Goal: Information Seeking & Learning: Learn about a topic

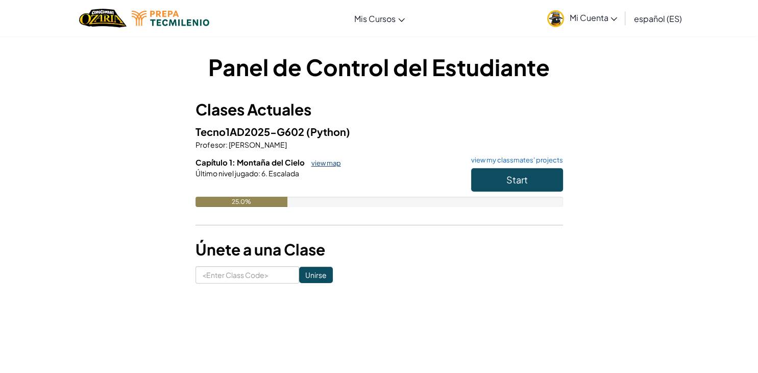
click at [317, 162] on link "view map" at bounding box center [323, 163] width 35 height 8
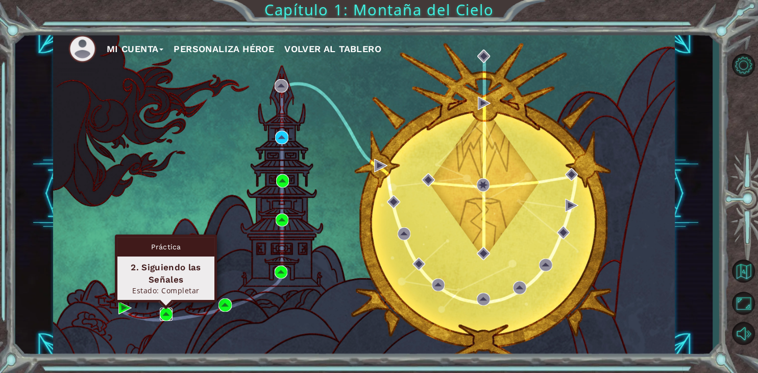
click at [170, 316] on img at bounding box center [166, 313] width 13 height 13
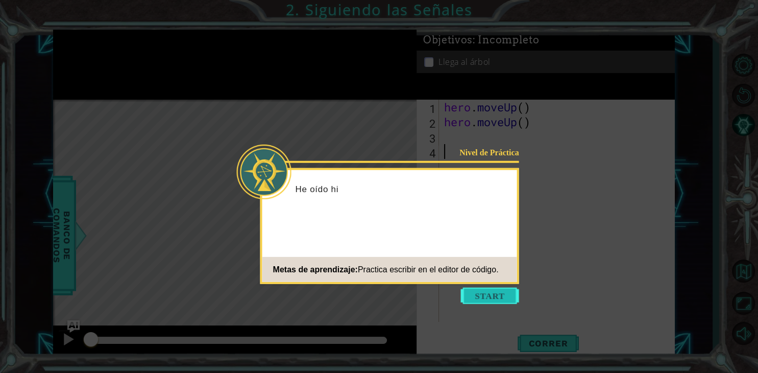
click at [502, 300] on button "Start" at bounding box center [490, 296] width 58 height 16
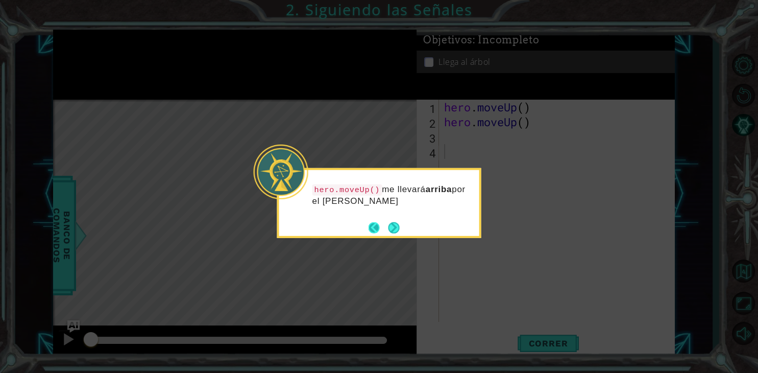
click at [378, 229] on button "Back" at bounding box center [379, 227] width 20 height 11
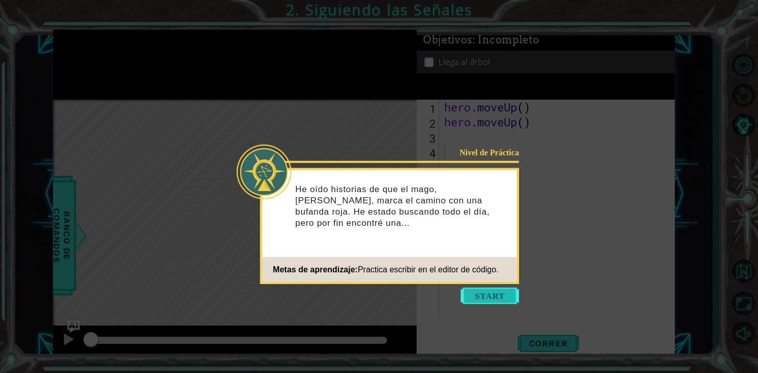
click at [468, 291] on button "Start" at bounding box center [490, 296] width 58 height 16
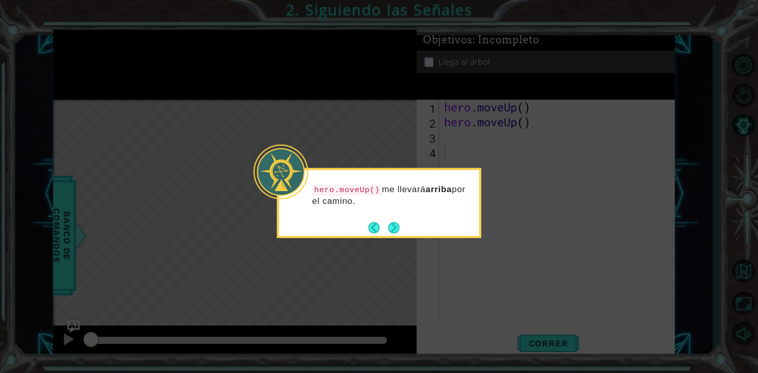
click at [397, 237] on div "hero.moveUp() me llevará arriba por el camino." at bounding box center [379, 203] width 204 height 70
click at [396, 230] on button "Next" at bounding box center [393, 227] width 11 height 11
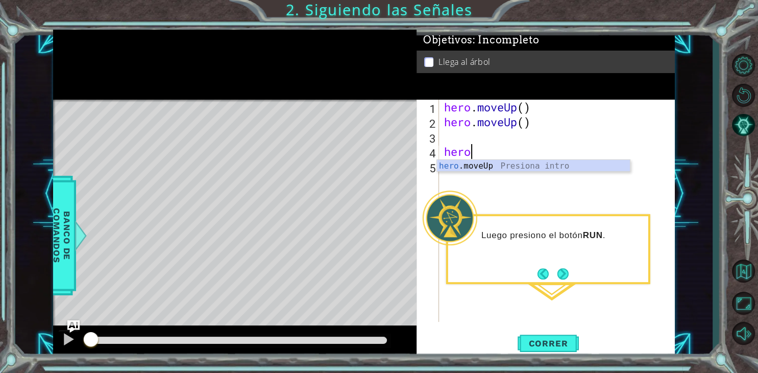
scroll to position [0, 1]
type textarea "hero"
click at [744, 270] on button "Volver al Mapa" at bounding box center [744, 271] width 30 height 30
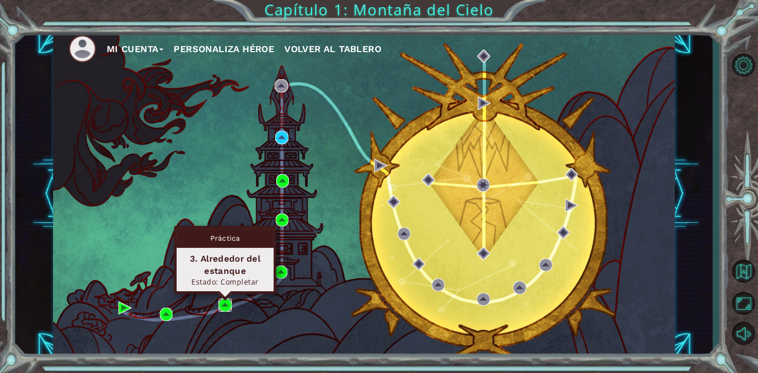
click at [222, 303] on img at bounding box center [225, 304] width 13 height 13
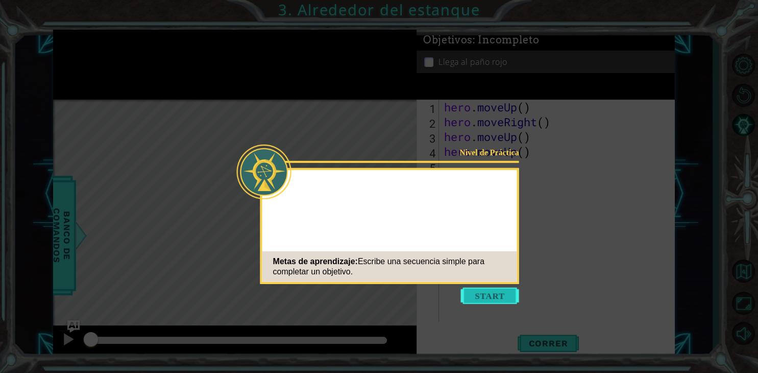
click at [502, 294] on button "Start" at bounding box center [490, 296] width 58 height 16
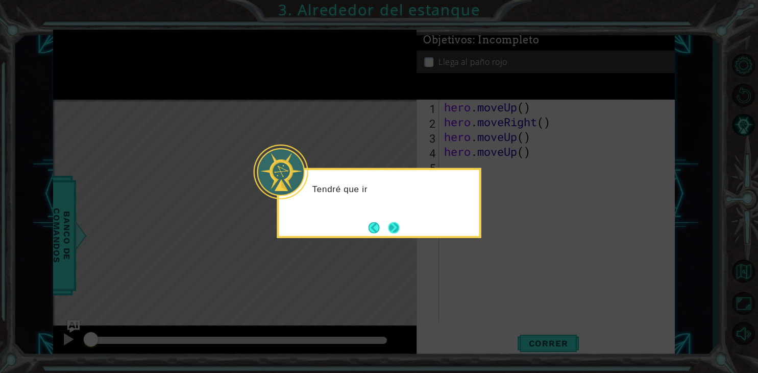
click at [389, 229] on button "Next" at bounding box center [393, 227] width 11 height 11
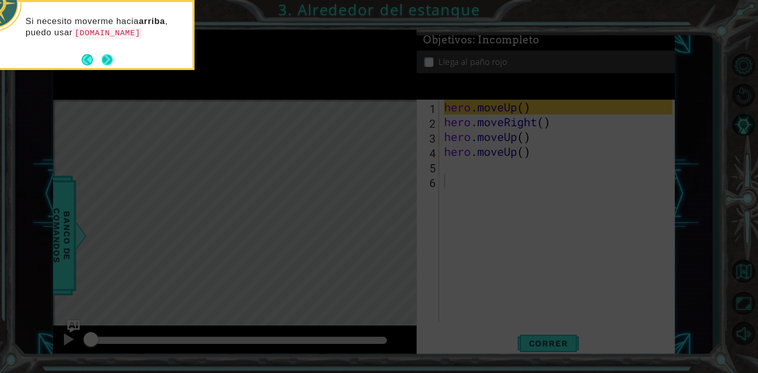
click at [102, 61] on button "Next" at bounding box center [107, 59] width 11 height 11
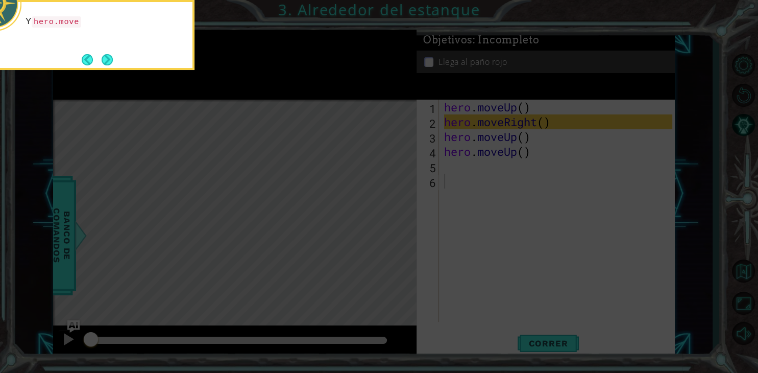
click at [102, 61] on button "Next" at bounding box center [107, 59] width 11 height 11
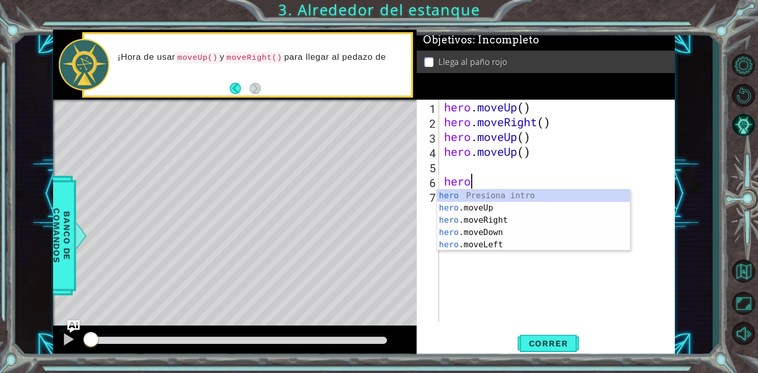
scroll to position [0, 1]
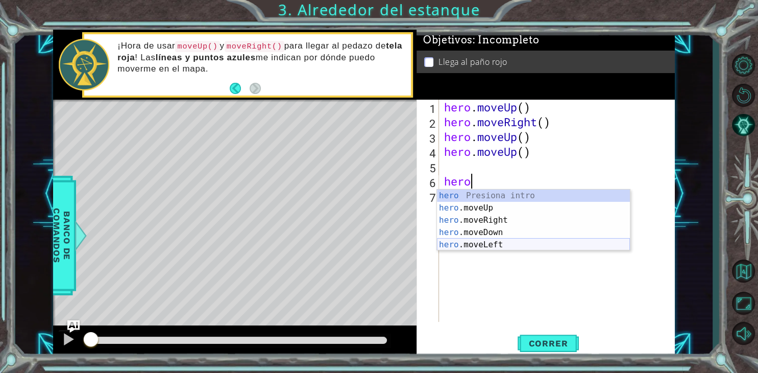
click at [491, 248] on div "hero Presiona intro hero .moveUp Presiona intro hero .moveRight Presiona intro …" at bounding box center [533, 232] width 193 height 86
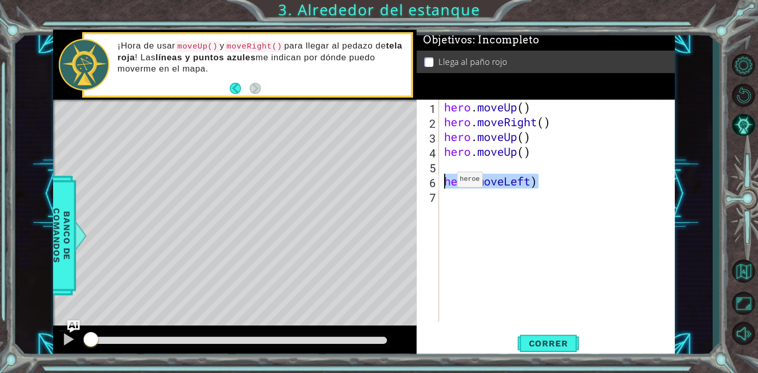
drag, startPoint x: 561, startPoint y: 185, endPoint x: 419, endPoint y: 191, distance: 141.6
click at [442, 191] on div "hero . moveUp ( ) hero . moveRight ( ) hero . moveUp ( ) hero . moveUp ( ) hero…" at bounding box center [557, 211] width 230 height 222
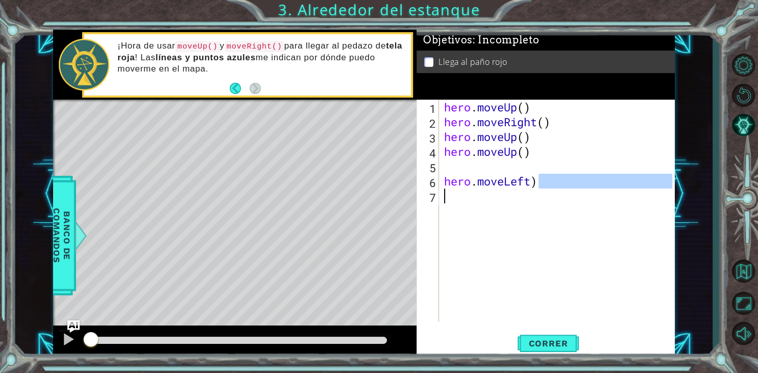
type textarea "hero.moveLeft)"
click at [530, 176] on div "hero . moveUp ( ) hero . moveRight ( ) hero . moveUp ( ) hero . moveUp ( ) hero…" at bounding box center [559, 226] width 235 height 252
click at [541, 181] on div "hero . moveUp ( ) hero . moveRight ( ) hero . moveUp ( ) hero . moveUp ( ) hero…" at bounding box center [559, 226] width 235 height 252
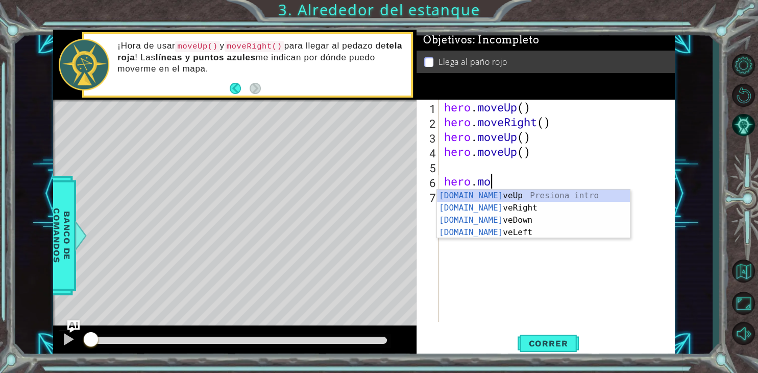
type textarea "h"
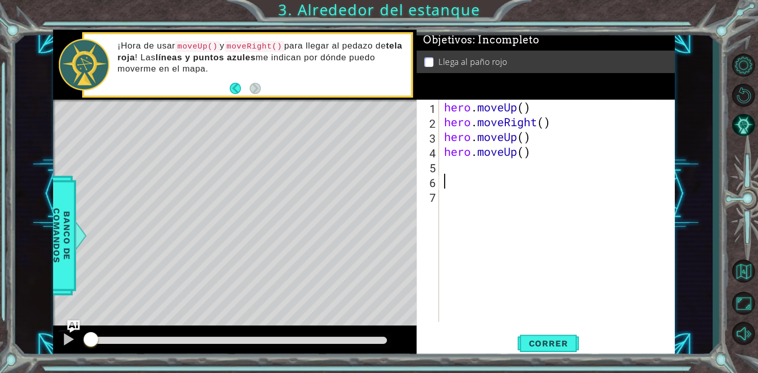
type textarea "hero.moveUp"
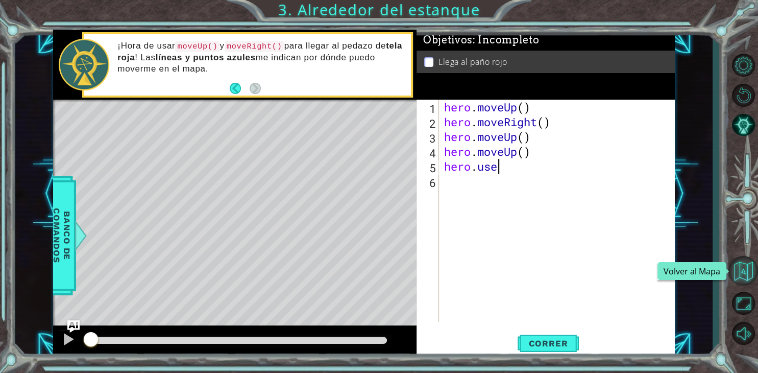
type textarea "hero.use"
click at [743, 280] on button "Volver al Mapa" at bounding box center [744, 271] width 30 height 30
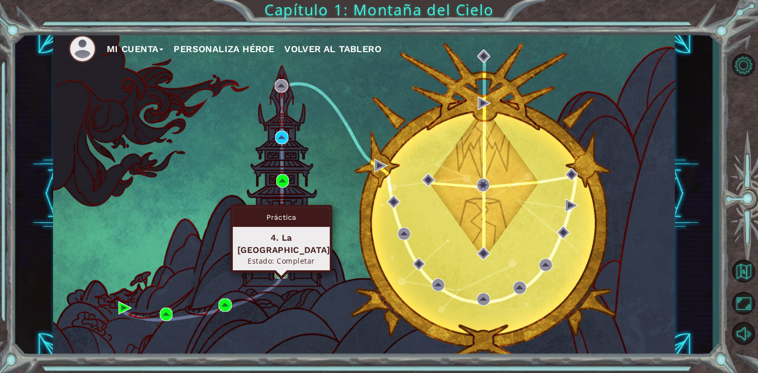
click at [278, 273] on img at bounding box center [281, 272] width 13 height 13
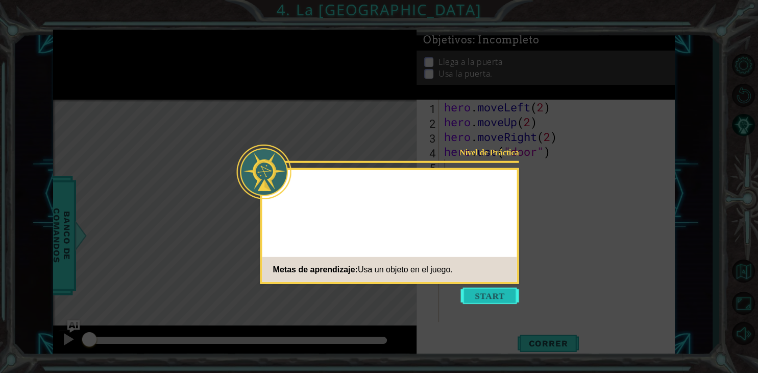
click at [491, 301] on button "Start" at bounding box center [490, 296] width 58 height 16
click at [493, 289] on icon at bounding box center [379, 186] width 758 height 373
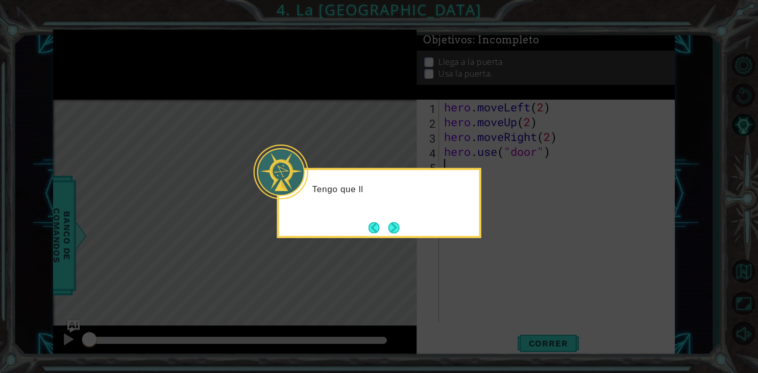
click at [403, 230] on div "Tengo que ll" at bounding box center [379, 203] width 204 height 70
click at [399, 230] on button "Next" at bounding box center [394, 227] width 11 height 11
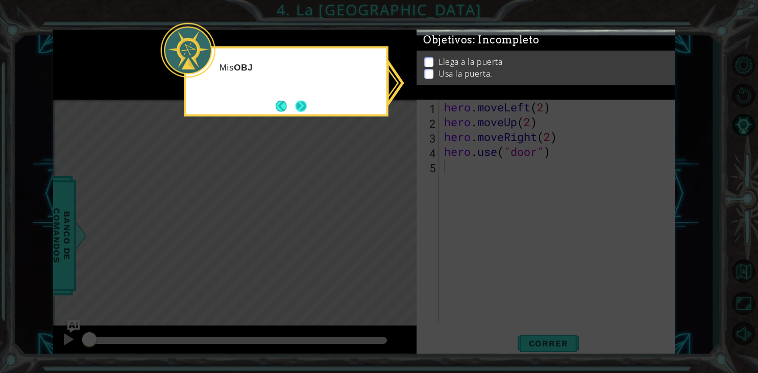
click at [306, 103] on button "Next" at bounding box center [301, 105] width 11 height 11
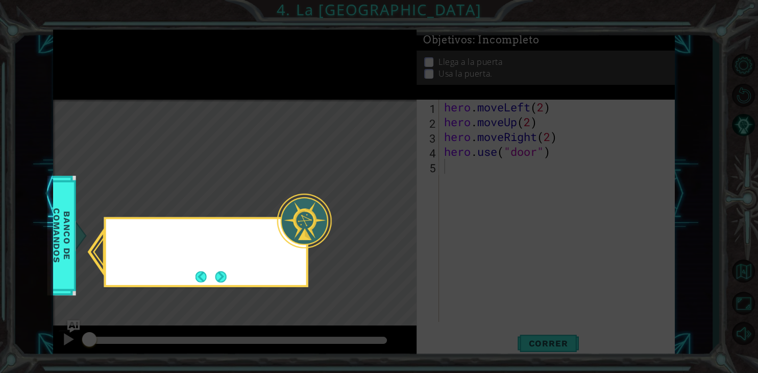
click at [305, 101] on icon at bounding box center [379, 186] width 758 height 373
click at [221, 278] on button "Next" at bounding box center [221, 276] width 11 height 11
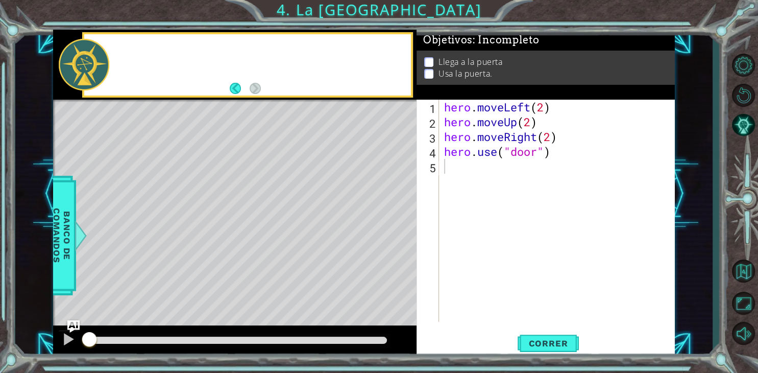
click at [221, 278] on div "Level Map" at bounding box center [289, 250] width 472 height 301
click at [493, 187] on div "hero . moveLeft ( 2 ) hero . moveUp ( 2 ) hero . moveRight ( 2 ) hero . use ( "…" at bounding box center [559, 226] width 235 height 252
